Goal: Task Accomplishment & Management: Complete application form

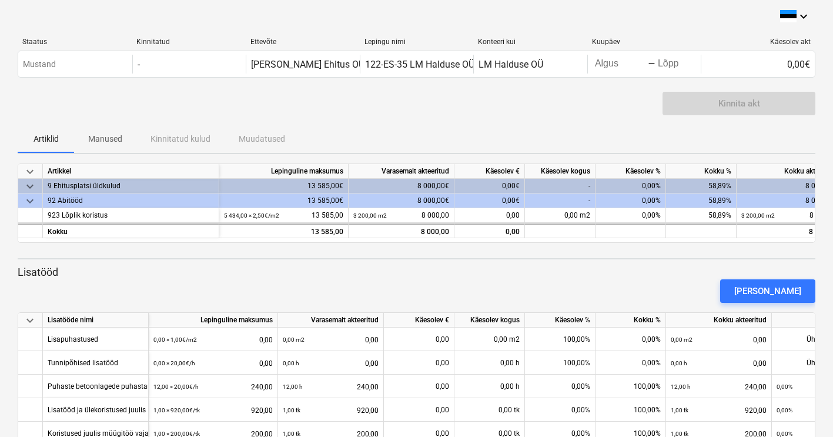
click at [507, 183] on div "0,00€" at bounding box center [489, 186] width 71 height 15
click at [638, 184] on div "0,00%" at bounding box center [630, 186] width 71 height 15
click at [516, 182] on div "0,00€" at bounding box center [489, 186] width 71 height 15
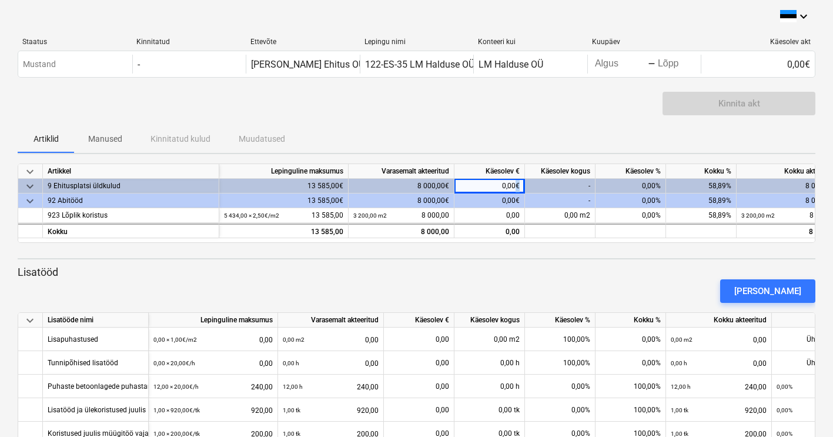
click at [516, 182] on div "0,00€" at bounding box center [489, 186] width 71 height 15
click at [514, 183] on div "0,00€" at bounding box center [489, 186] width 71 height 15
click at [514, 186] on div "0,00€" at bounding box center [489, 186] width 71 height 15
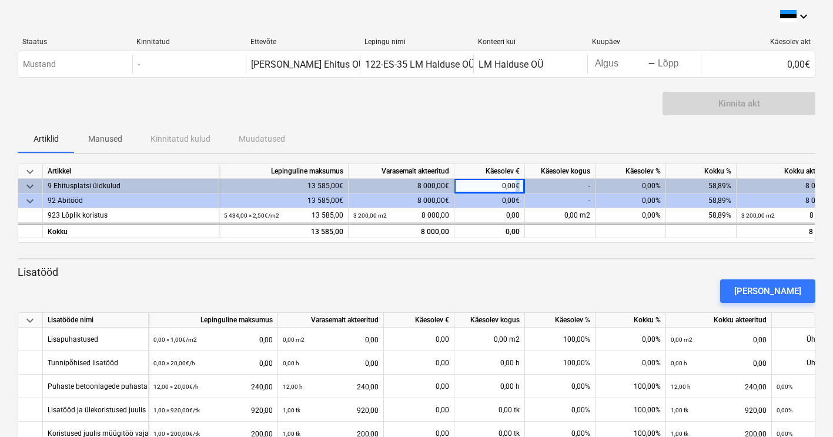
click at [514, 186] on div "0,00€" at bounding box center [489, 186] width 71 height 15
click at [566, 186] on div "-" at bounding box center [560, 186] width 71 height 15
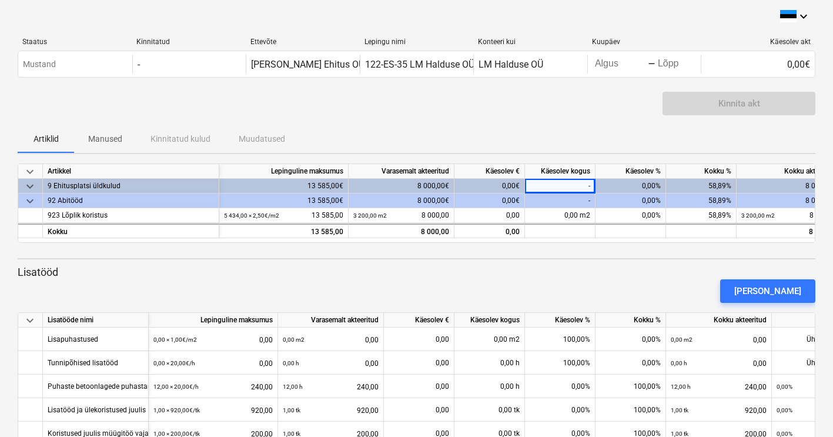
click at [644, 186] on div "0,00%" at bounding box center [630, 186] width 71 height 15
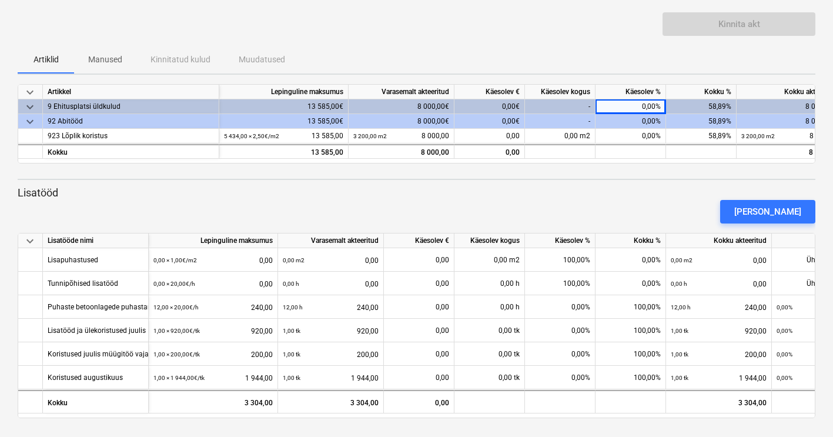
scroll to position [79, 0]
click at [782, 210] on div "[PERSON_NAME]" at bounding box center [767, 211] width 67 height 15
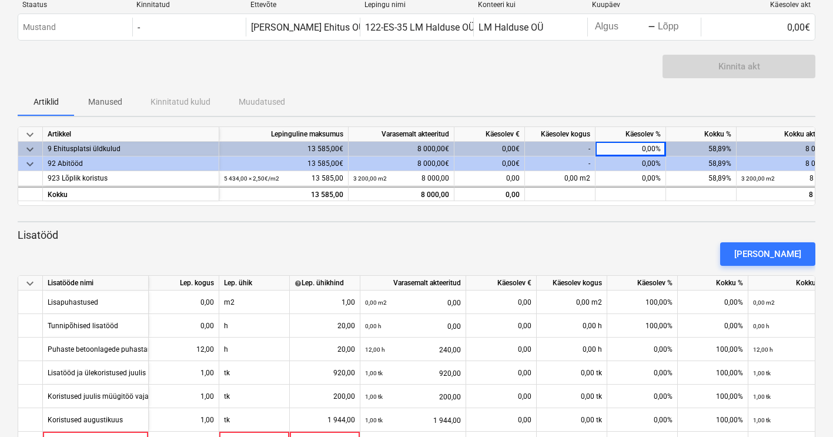
scroll to position [9, 0]
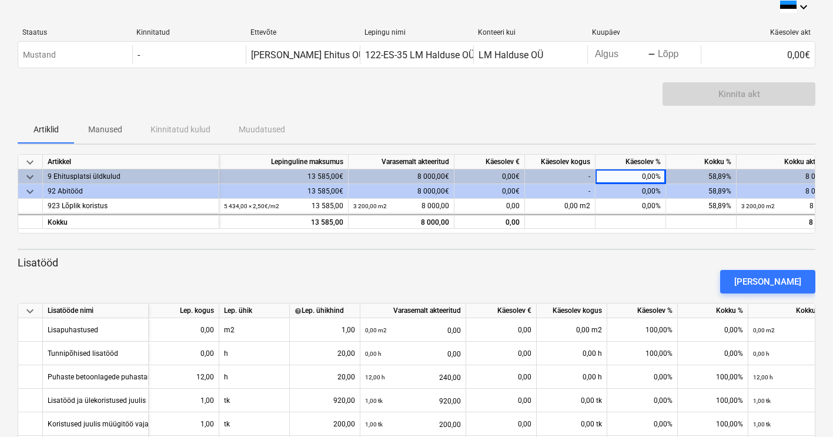
click at [505, 174] on div "0,00€" at bounding box center [489, 176] width 71 height 15
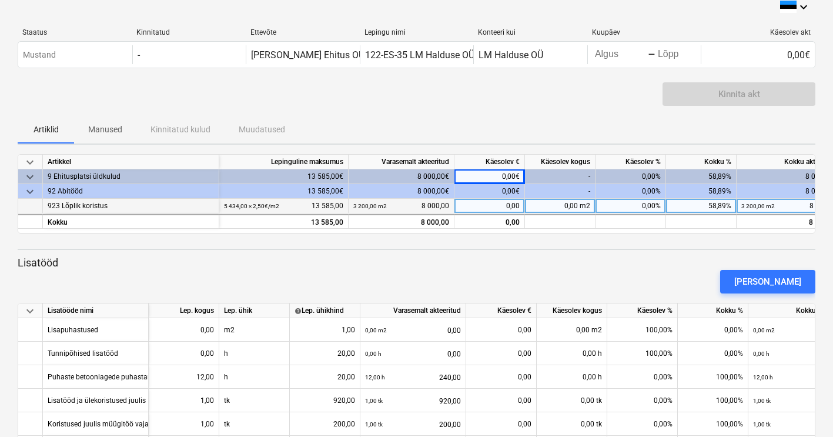
click at [514, 201] on div "0,00" at bounding box center [489, 206] width 71 height 15
type input "4500"
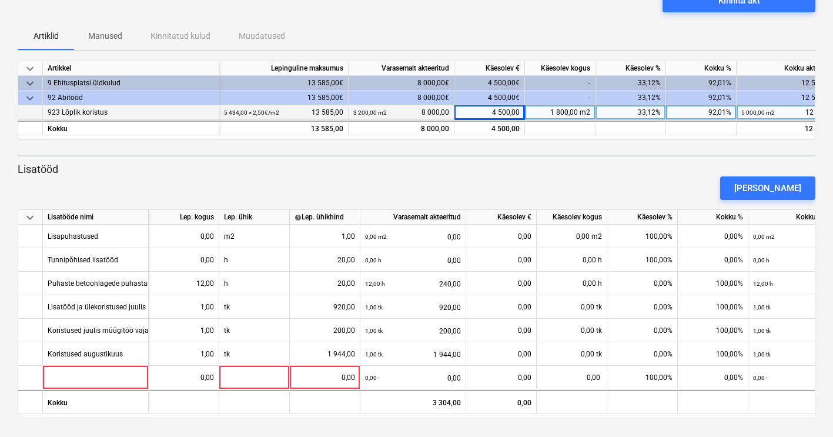
scroll to position [102, 0]
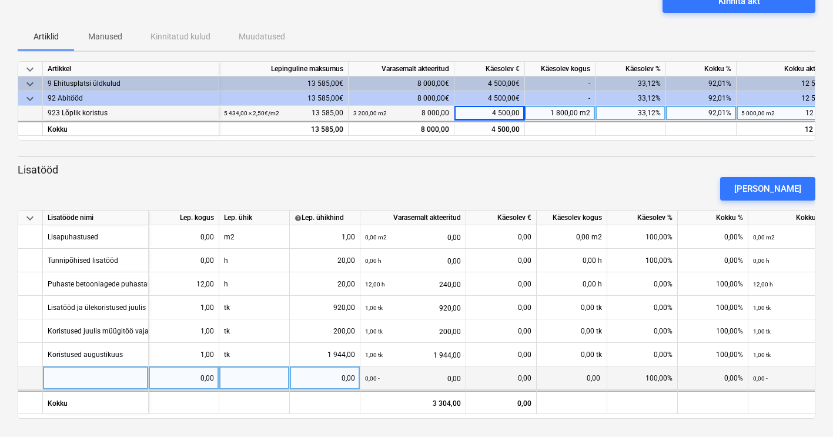
click at [72, 375] on div at bounding box center [96, 378] width 106 height 24
type input "Koristused septembris"
click at [203, 378] on div "0,00" at bounding box center [183, 378] width 61 height 24
click at [203, 378] on input at bounding box center [184, 377] width 70 height 23
type input "1"
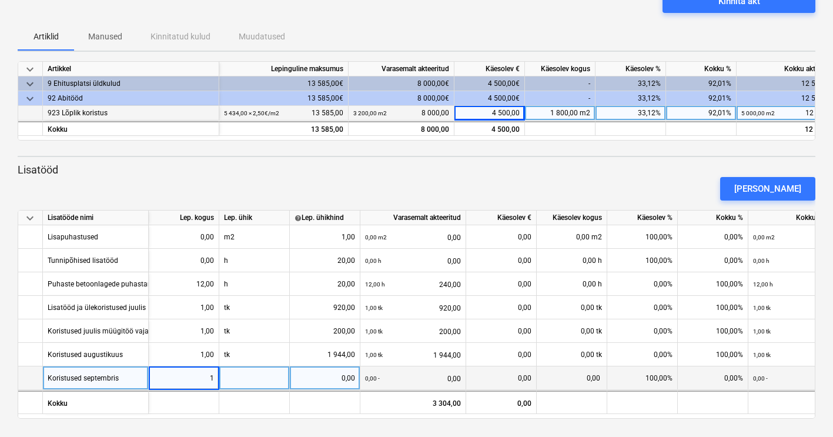
click at [244, 378] on div at bounding box center [254, 378] width 71 height 24
type input "tk"
click at [347, 378] on div "0,00" at bounding box center [324, 378] width 61 height 24
type input "3360"
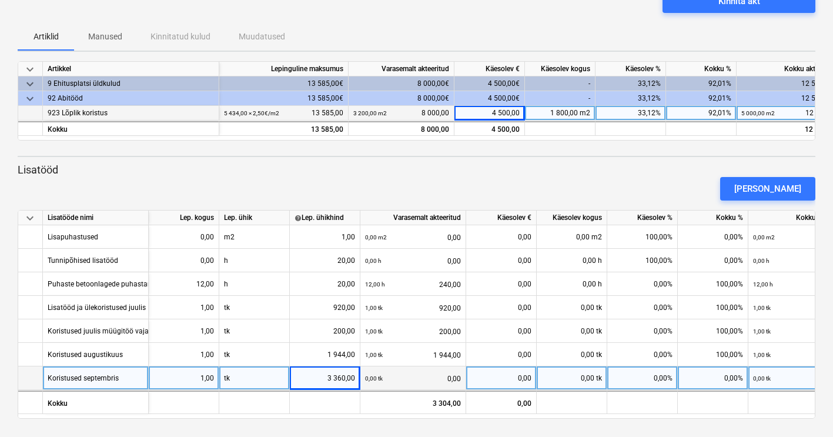
click at [519, 378] on div "0,00" at bounding box center [501, 378] width 61 height 24
type input "3360"
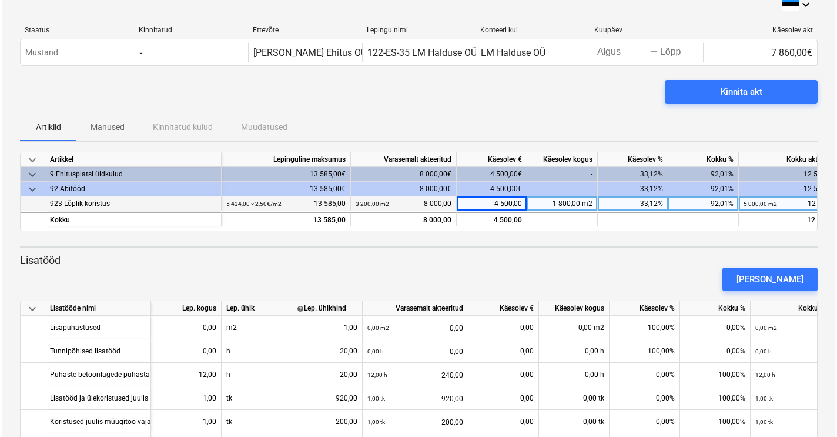
scroll to position [12, 0]
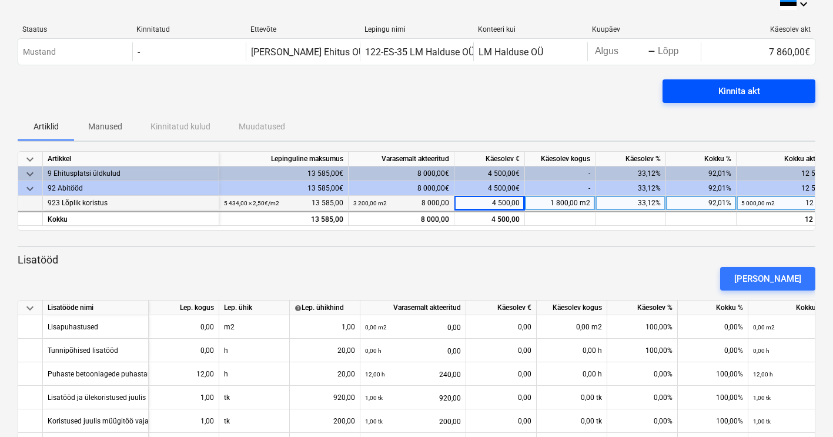
click at [767, 91] on span "Kinnita akt" at bounding box center [738, 90] width 125 height 15
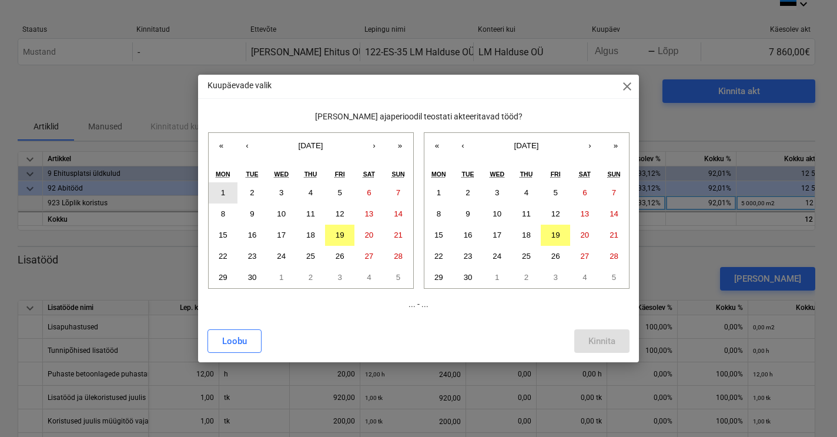
click at [228, 198] on button "1" at bounding box center [223, 192] width 29 height 21
click at [557, 235] on abbr "19" at bounding box center [555, 234] width 9 height 9
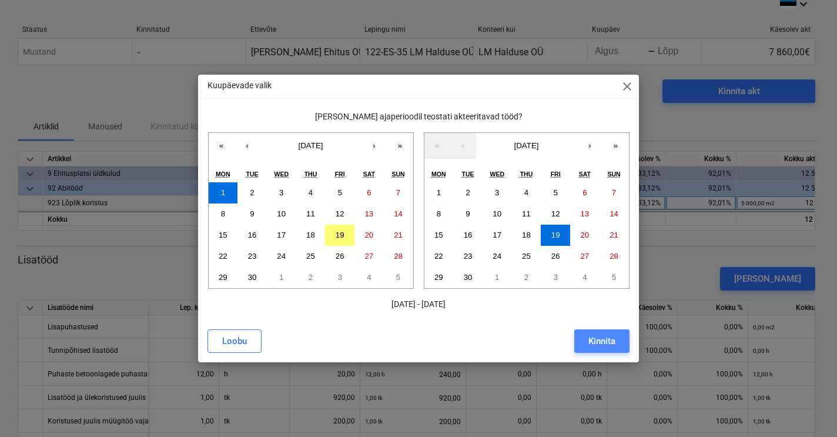
click at [603, 338] on div "Kinnita" at bounding box center [601, 340] width 27 height 15
